Goal: Transaction & Acquisition: Purchase product/service

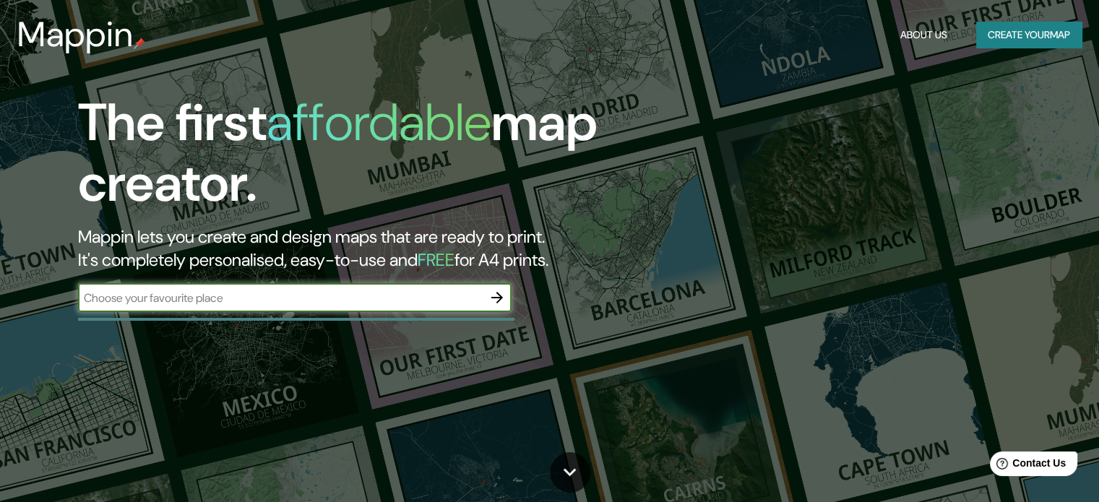
click at [465, 295] on input "text" at bounding box center [280, 298] width 405 height 17
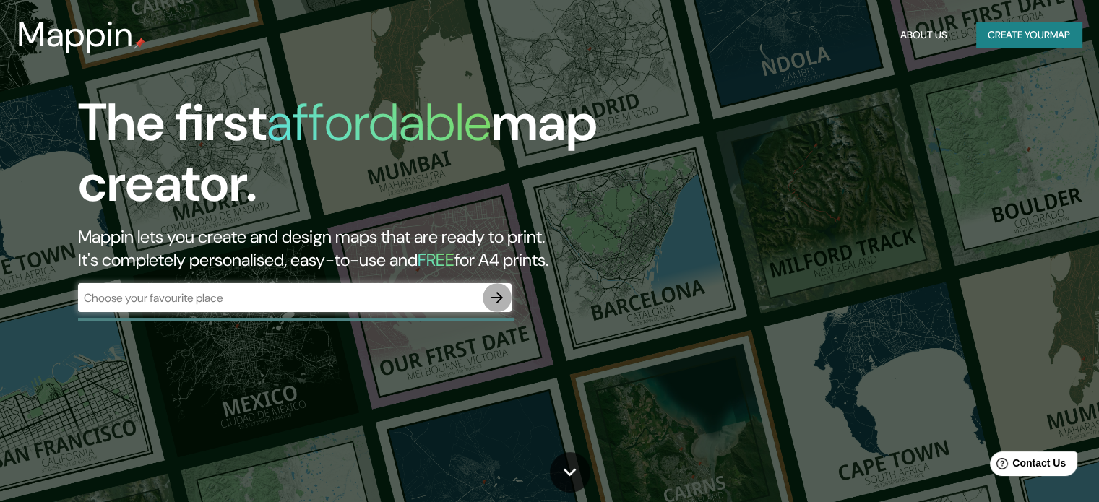
click at [496, 296] on icon "button" at bounding box center [496, 297] width 17 height 17
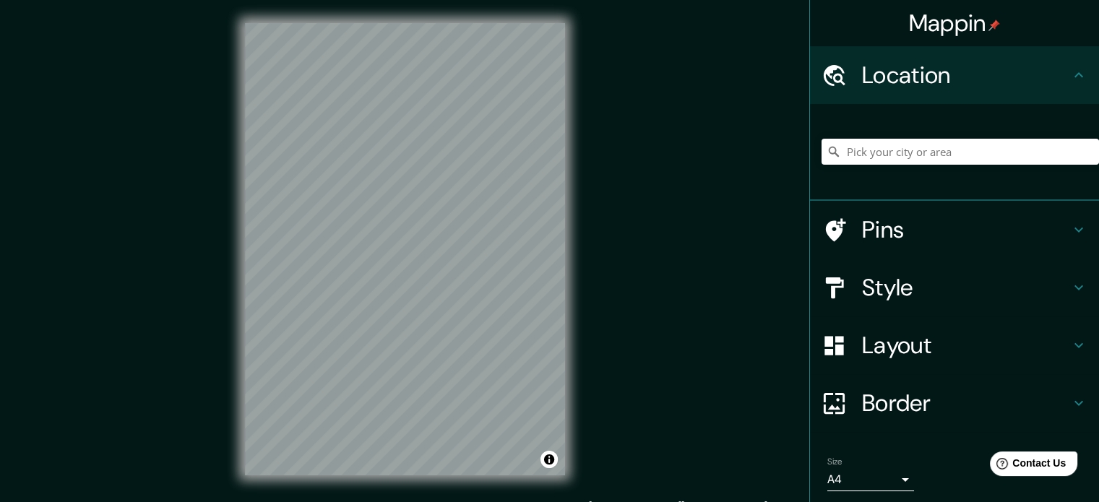
click at [892, 477] on body "Mappin Location Pins Style Layout Border Choose a border. Hint : you can make l…" at bounding box center [549, 251] width 1099 height 502
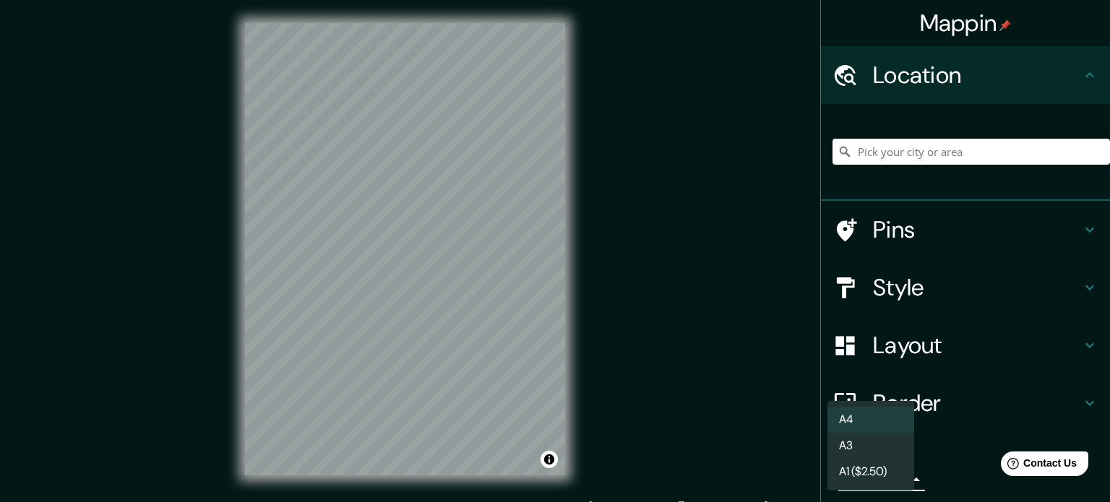
click at [864, 447] on li "A3" at bounding box center [870, 446] width 87 height 26
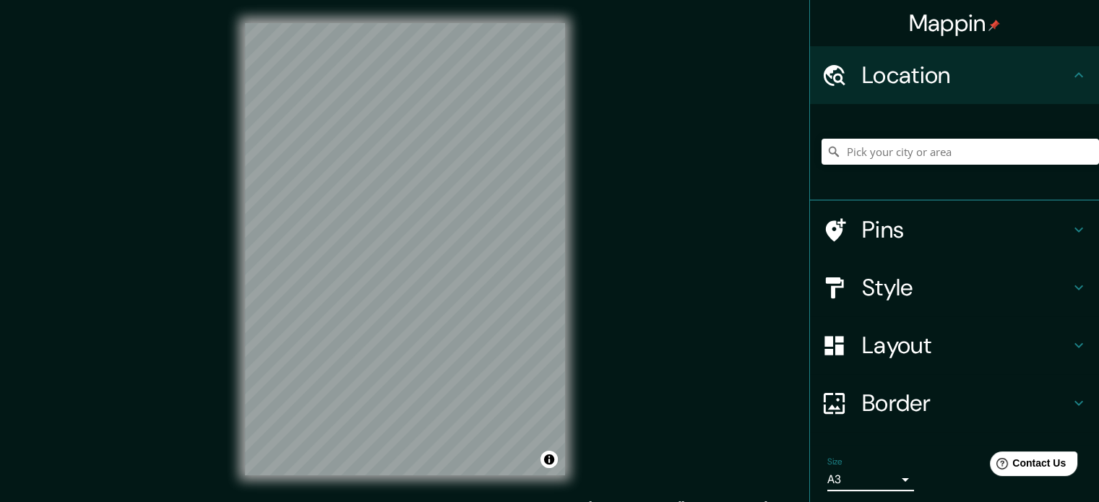
click at [855, 478] on body "Mappin Location Pins Style Layout Border Choose a border. Hint : you can make l…" at bounding box center [549, 251] width 1099 height 502
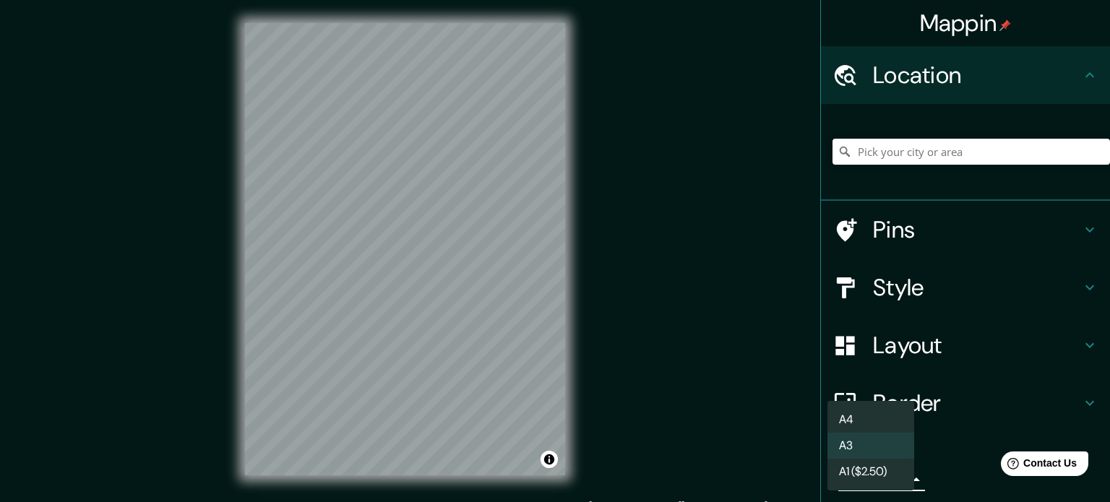
click at [864, 415] on li "A4" at bounding box center [870, 420] width 87 height 26
type input "single"
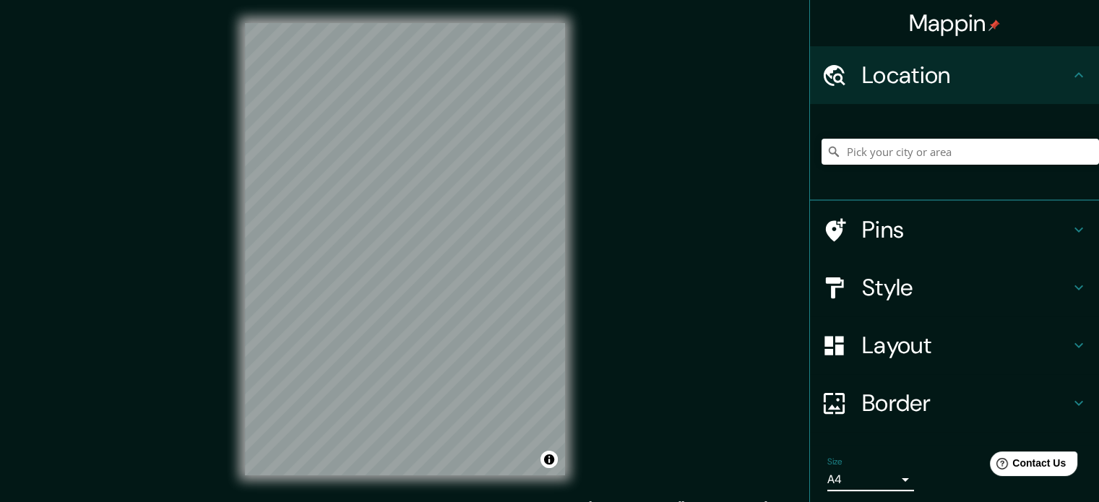
click at [869, 396] on h4 "Border" at bounding box center [966, 403] width 208 height 29
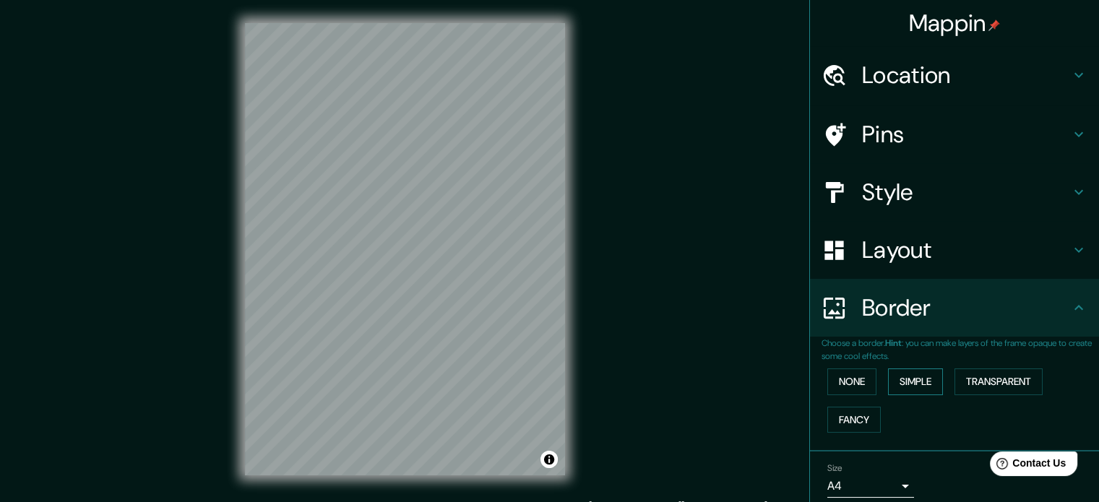
click at [915, 387] on button "Simple" at bounding box center [915, 381] width 55 height 27
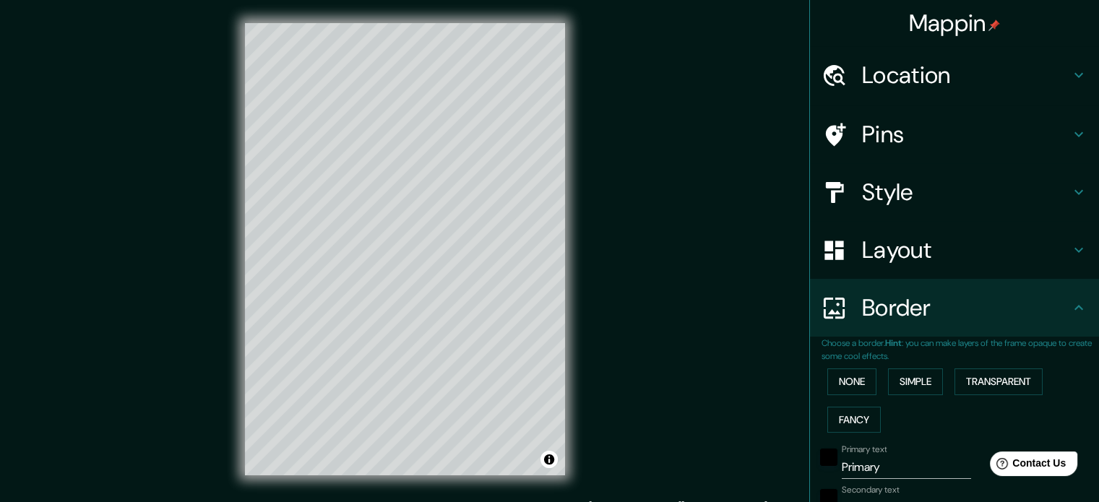
click at [880, 256] on h4 "Layout" at bounding box center [966, 250] width 208 height 29
type input "177"
type input "35"
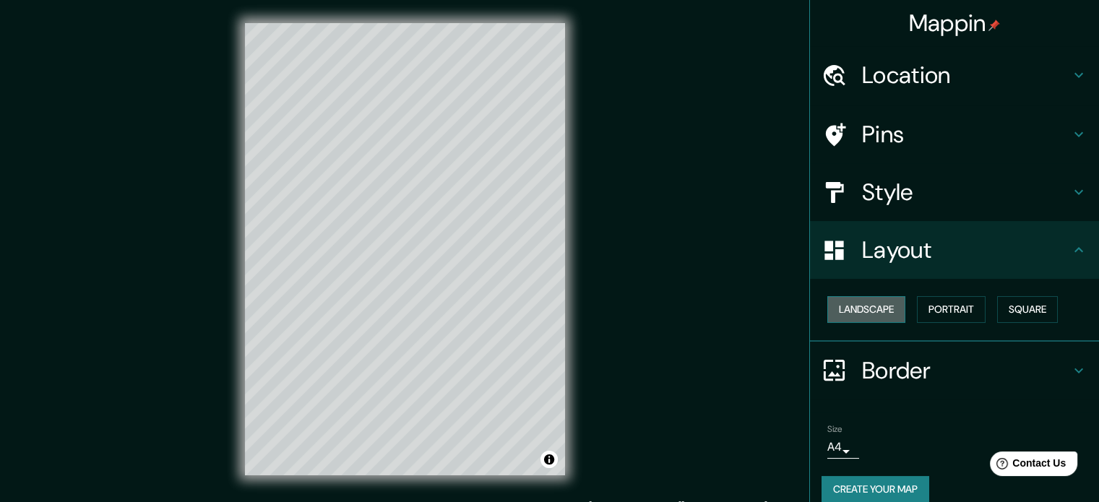
click at [874, 306] on button "Landscape" at bounding box center [866, 309] width 78 height 27
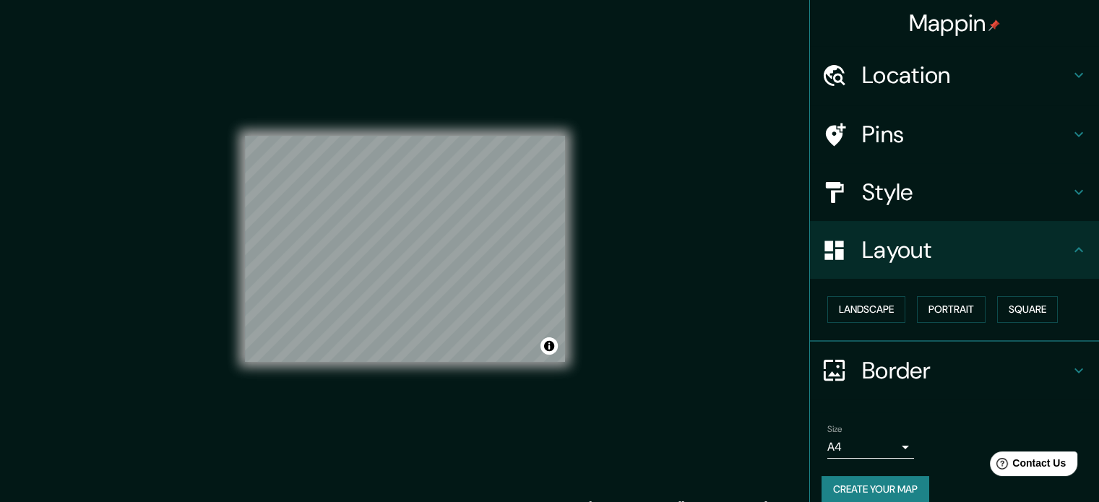
click at [874, 199] on h4 "Style" at bounding box center [966, 192] width 208 height 29
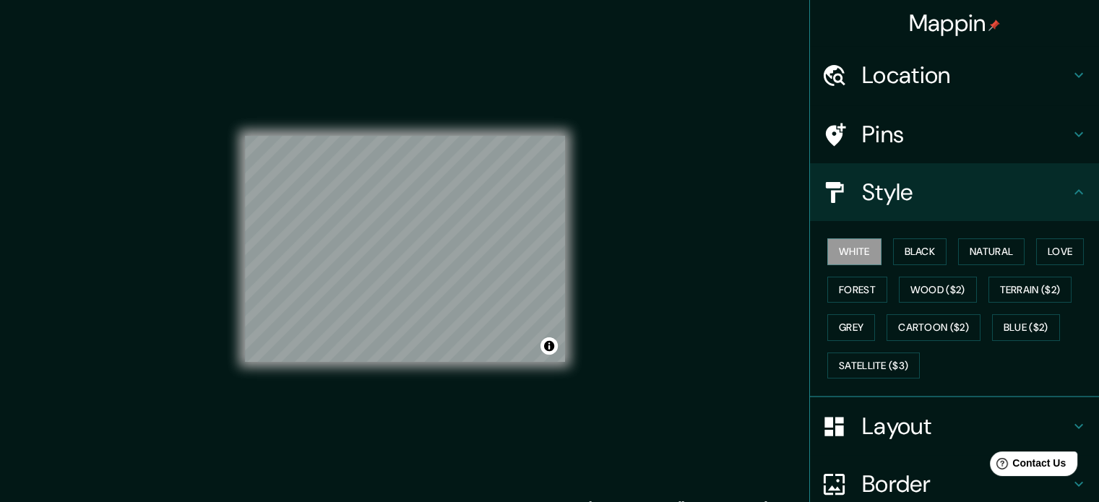
click at [874, 199] on h4 "Style" at bounding box center [966, 192] width 208 height 29
click at [912, 250] on button "Black" at bounding box center [920, 251] width 54 height 27
click at [970, 251] on button "Natural" at bounding box center [991, 251] width 66 height 27
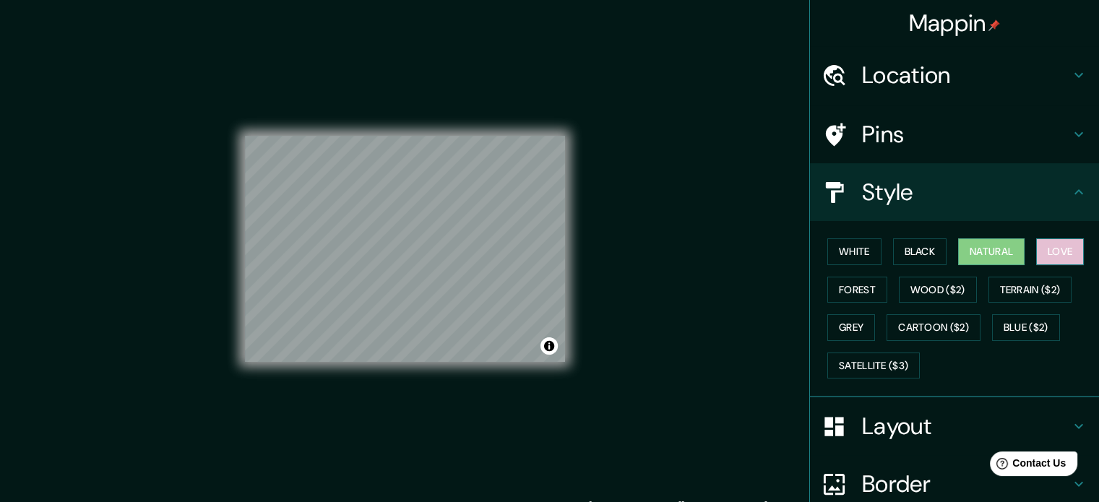
click at [1050, 250] on button "Love" at bounding box center [1060, 251] width 48 height 27
click at [853, 288] on button "Forest" at bounding box center [857, 290] width 60 height 27
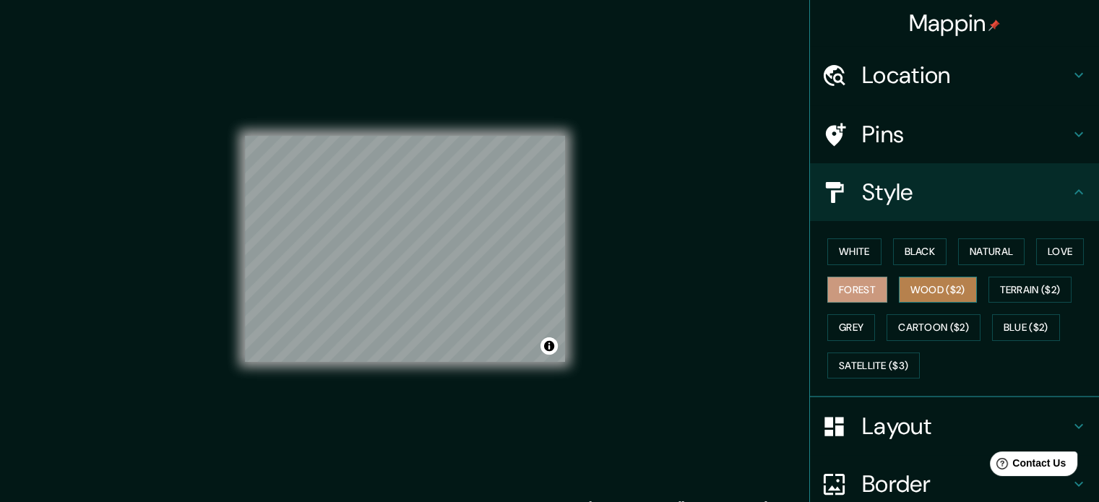
click at [922, 286] on button "Wood ($2)" at bounding box center [938, 290] width 78 height 27
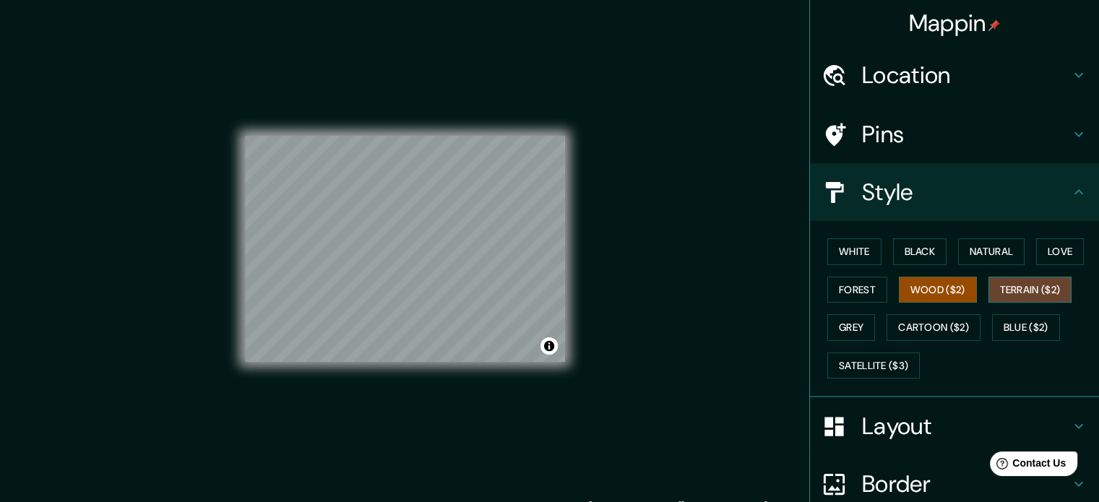
click at [1027, 285] on button "Terrain ($2)" at bounding box center [1030, 290] width 84 height 27
click at [849, 328] on button "Grey" at bounding box center [851, 327] width 48 height 27
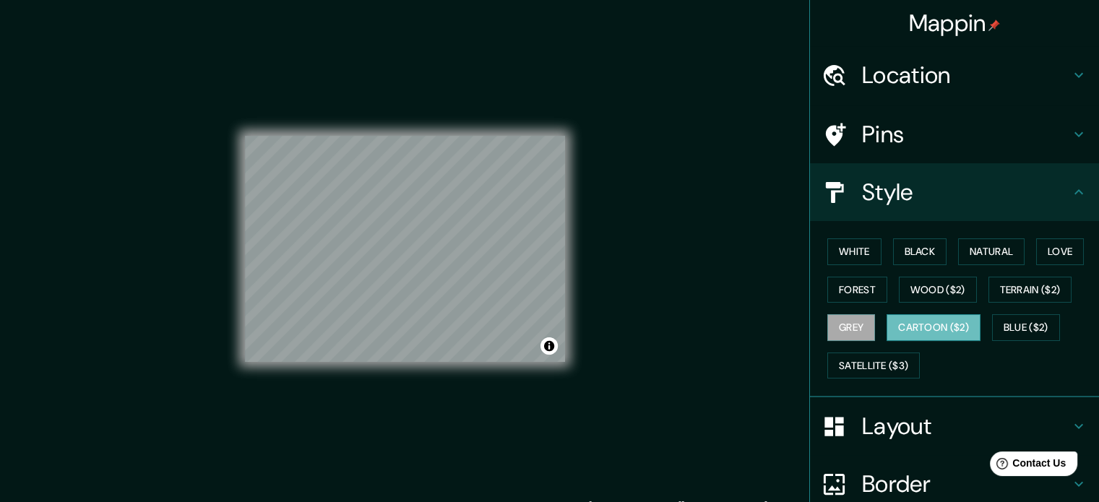
click at [921, 324] on button "Cartoon ($2)" at bounding box center [933, 327] width 94 height 27
click at [1015, 324] on button "Blue ($2)" at bounding box center [1026, 327] width 68 height 27
click at [925, 331] on button "Cartoon ($2)" at bounding box center [933, 327] width 94 height 27
click at [860, 363] on button "Satellite ($3)" at bounding box center [873, 366] width 92 height 27
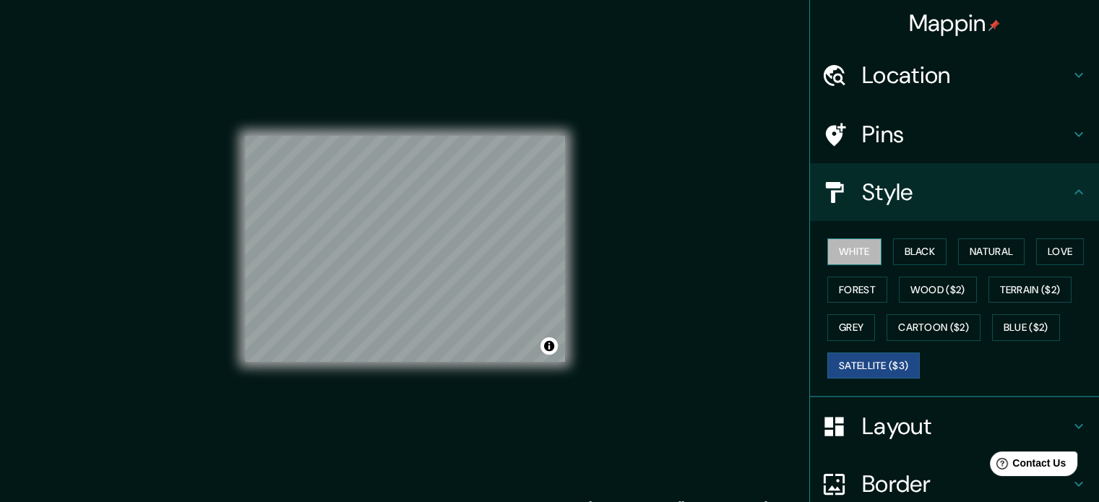
click at [834, 250] on button "White" at bounding box center [854, 251] width 54 height 27
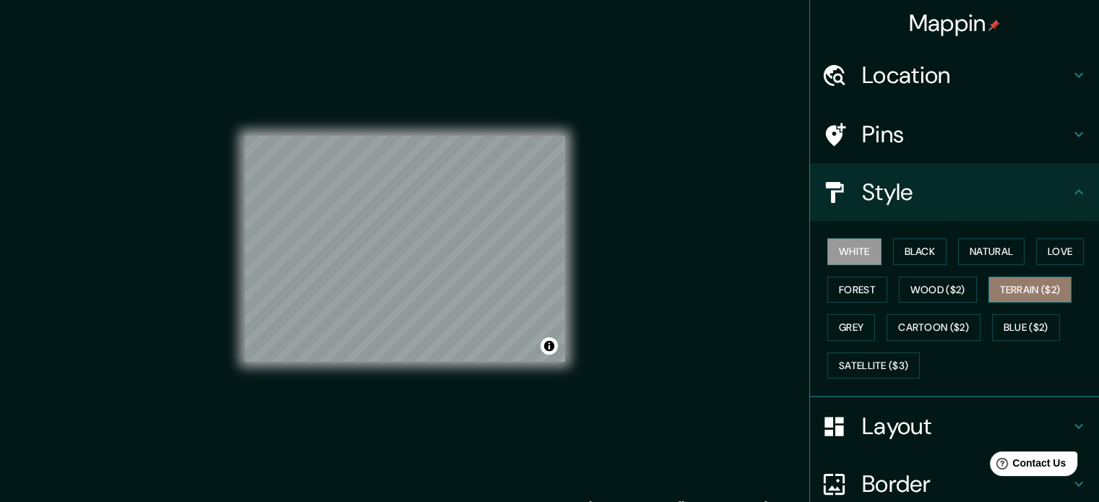
click at [998, 288] on button "Terrain ($2)" at bounding box center [1030, 290] width 84 height 27
click at [882, 80] on h4 "Location" at bounding box center [966, 75] width 208 height 29
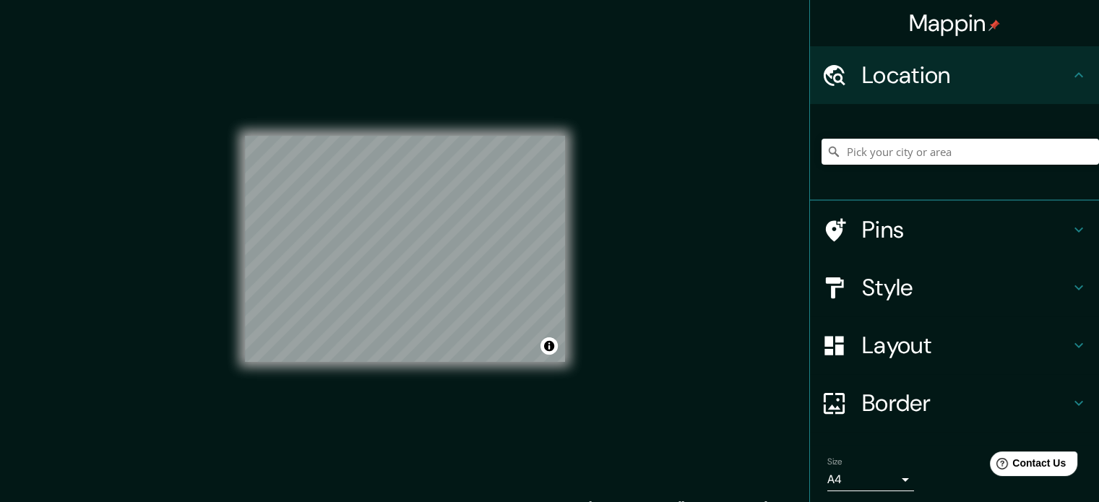
click at [882, 80] on h4 "Location" at bounding box center [966, 75] width 208 height 29
click at [890, 290] on h4 "Style" at bounding box center [966, 287] width 208 height 29
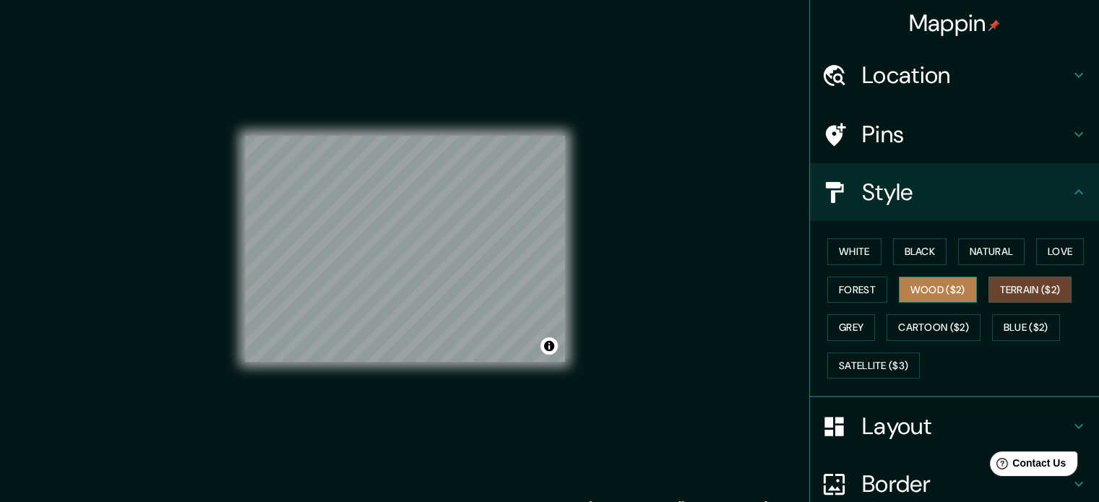
click at [939, 289] on button "Wood ($2)" at bounding box center [938, 290] width 78 height 27
